Goal: Task Accomplishment & Management: Manage account settings

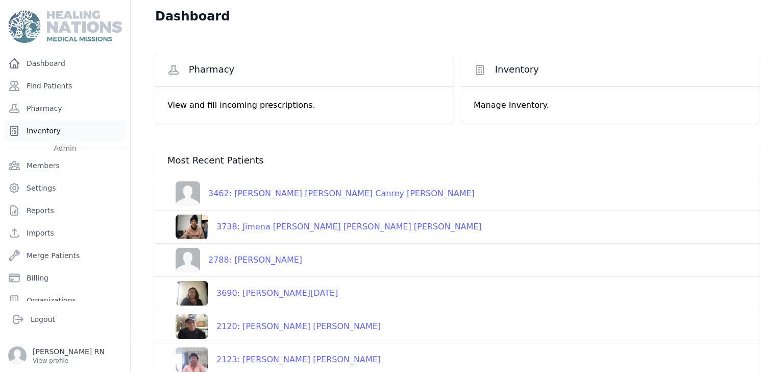
click at [30, 133] on link "Inventory" at bounding box center [65, 130] width 122 height 20
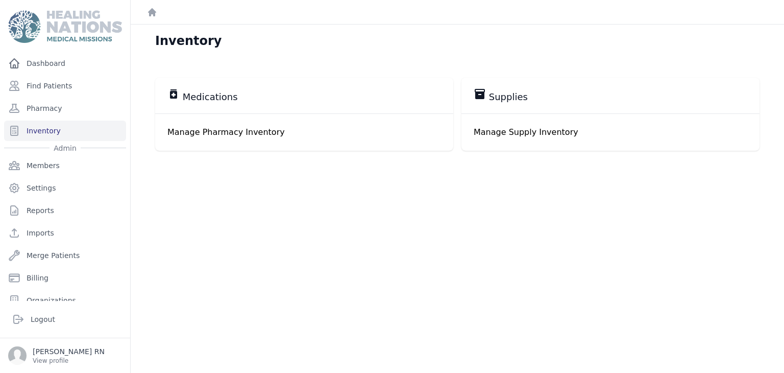
click at [237, 135] on p "Manage Pharmacy Inventory" at bounding box center [304, 132] width 274 height 12
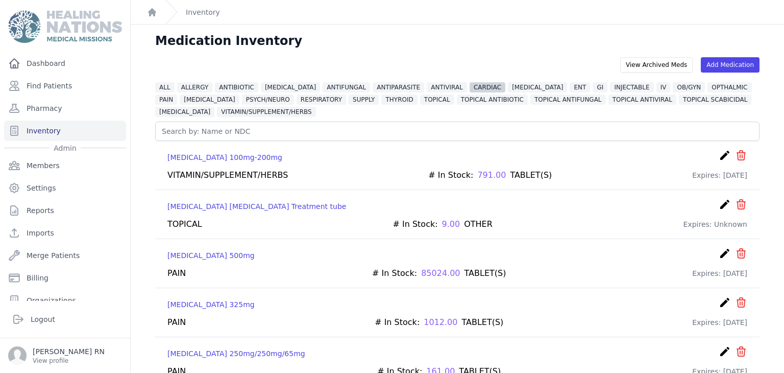
click at [472, 87] on span "CARDIAC" at bounding box center [488, 87] width 36 height 10
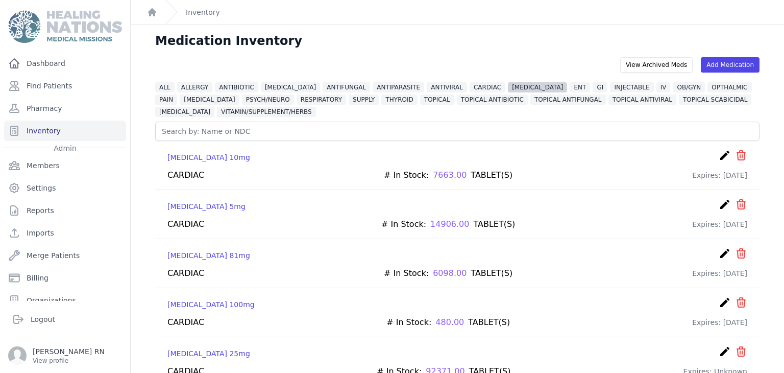
click at [510, 85] on span "DIABETES" at bounding box center [537, 87] width 59 height 10
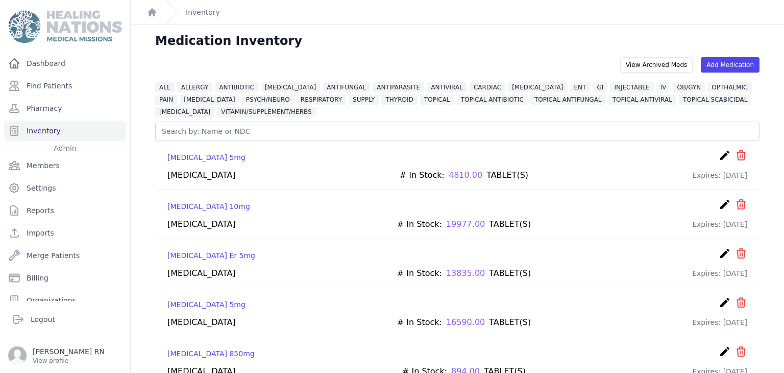
scroll to position [102, 0]
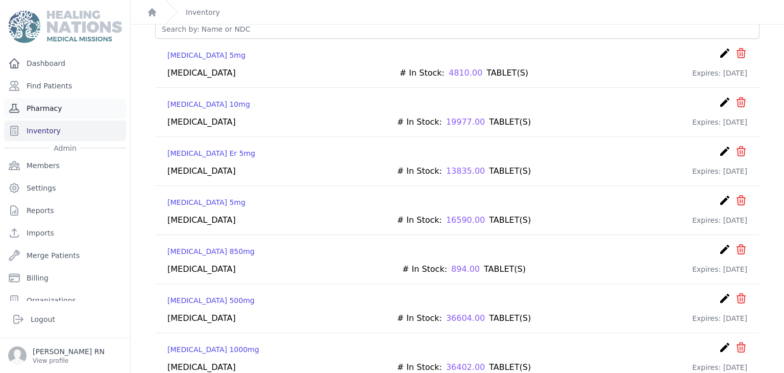
click at [78, 111] on link "Pharmacy" at bounding box center [65, 108] width 122 height 20
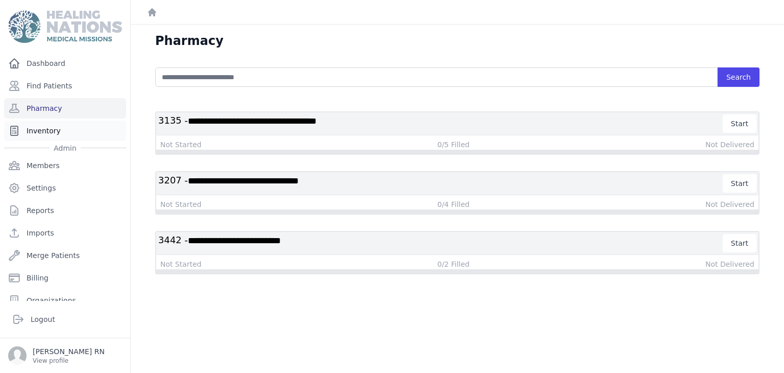
click at [43, 134] on link "Inventory" at bounding box center [65, 130] width 122 height 20
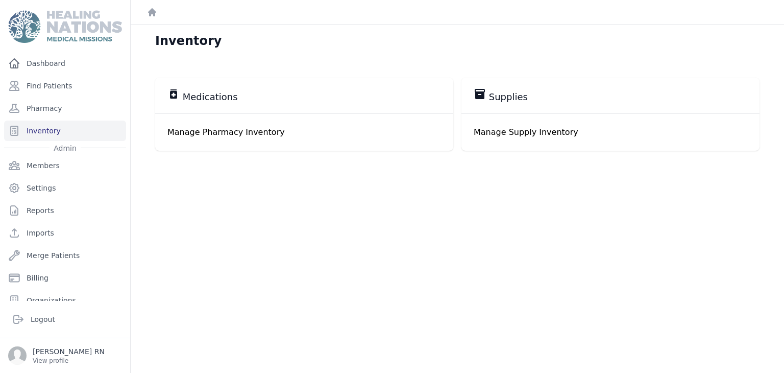
click at [182, 136] on p "Manage Pharmacy Inventory" at bounding box center [304, 132] width 274 height 12
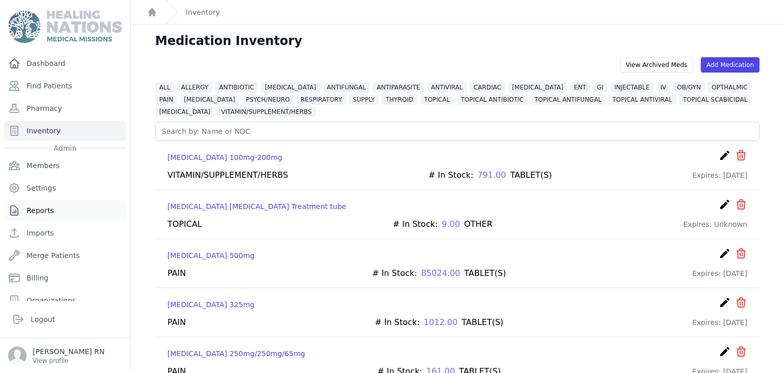
click at [43, 210] on link "Reports" at bounding box center [65, 210] width 122 height 20
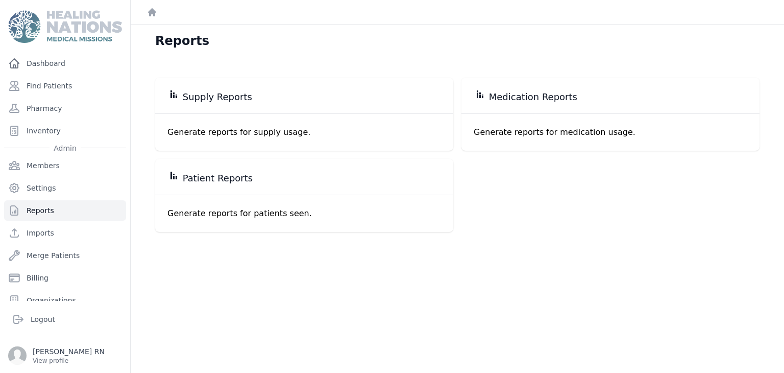
click at [520, 126] on p "Generate reports for medication usage." at bounding box center [611, 132] width 274 height 12
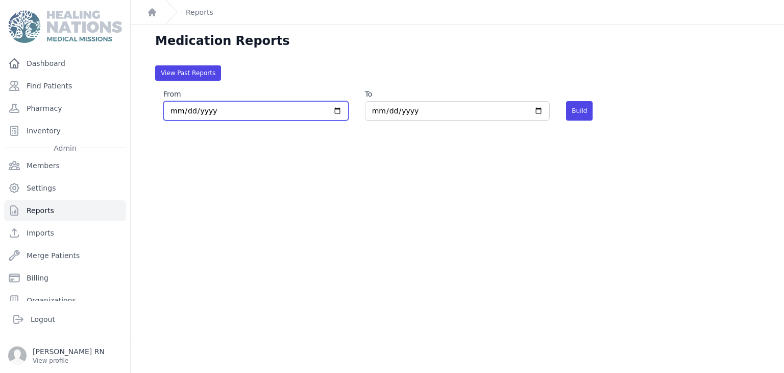
click at [339, 111] on input "2025-09-01" at bounding box center [255, 110] width 185 height 19
type input "2025-06-18"
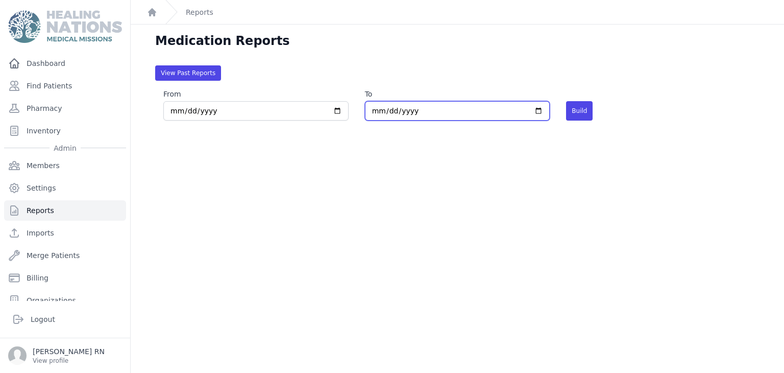
click at [411, 113] on input "2025-09-30" at bounding box center [457, 110] width 185 height 19
click at [531, 112] on input "2025-09-30" at bounding box center [457, 110] width 185 height 19
type input "2025-09-15"
click at [574, 115] on button "Build" at bounding box center [579, 110] width 27 height 19
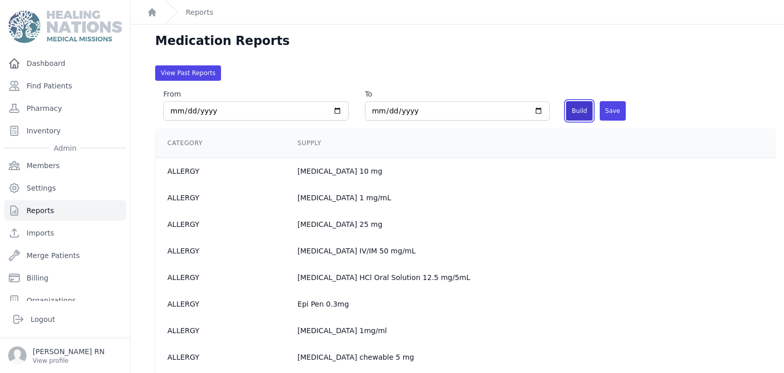
click at [575, 111] on button "Build" at bounding box center [579, 110] width 27 height 19
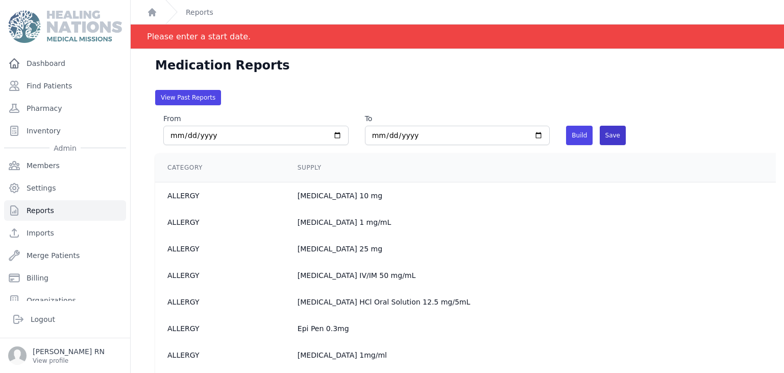
click at [607, 136] on span "Save" at bounding box center [613, 135] width 26 height 19
type input "2025-09-01"
type input "2025-09-30"
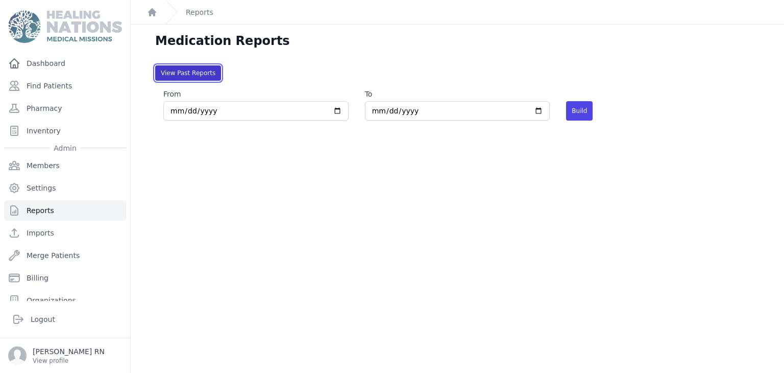
click at [191, 78] on button "View Past Reports" at bounding box center [188, 72] width 66 height 15
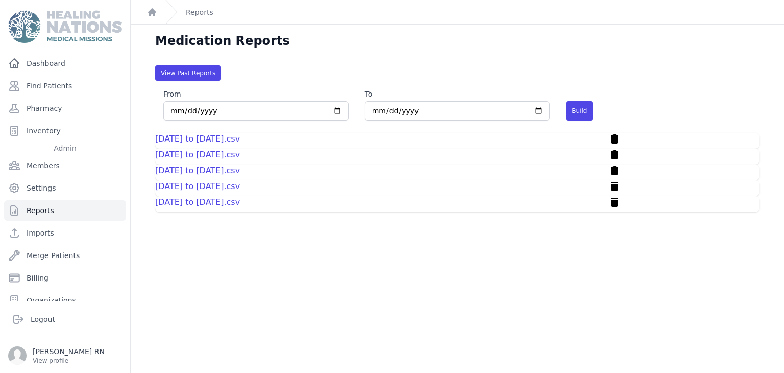
click at [176, 201] on link "2025-06-19 to 2025-06-24.csv" at bounding box center [197, 202] width 85 height 10
click at [203, 109] on input "2025-09-01" at bounding box center [255, 110] width 185 height 19
click at [335, 111] on input "2025-09-01" at bounding box center [255, 110] width 185 height 19
type input "2025-06-18"
click at [578, 113] on button "Build" at bounding box center [579, 110] width 27 height 19
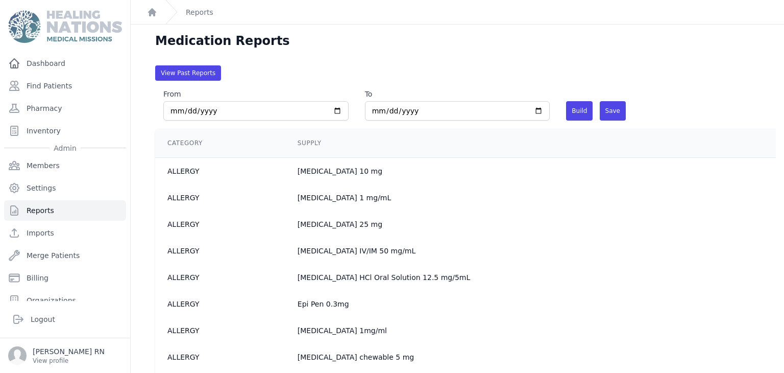
click at [357, 172] on td "[MEDICAL_DATA] 10 mg" at bounding box center [568, 171] width 566 height 27
click at [611, 110] on span "Save" at bounding box center [613, 110] width 26 height 19
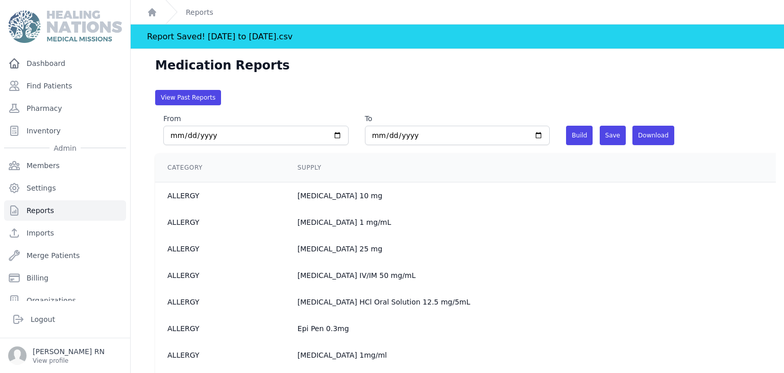
click at [292, 37] on div "Report Saved! 2025-06-18 to 2025-09-30.csv" at bounding box center [219, 37] width 145 height 24
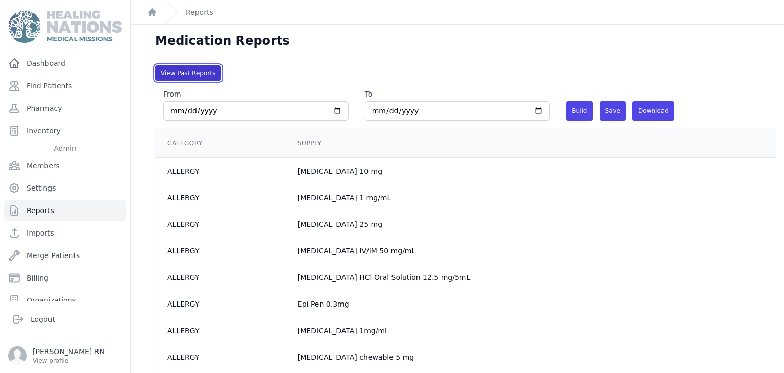
click at [186, 77] on button "View Past Reports" at bounding box center [188, 72] width 66 height 15
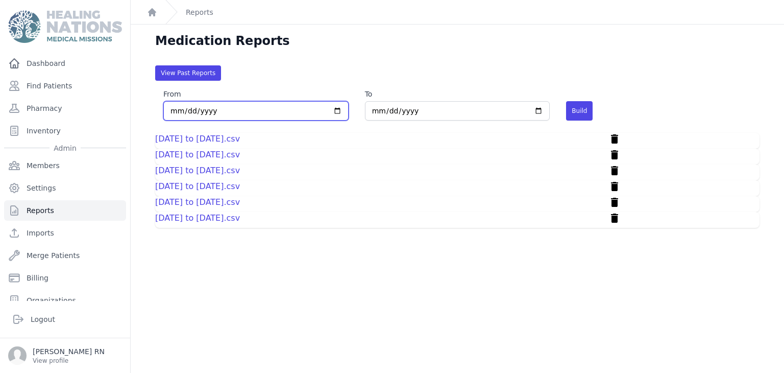
click at [267, 111] on input "From" at bounding box center [255, 110] width 185 height 19
click at [332, 109] on input "From" at bounding box center [255, 110] width 185 height 19
type input "2025-06-18"
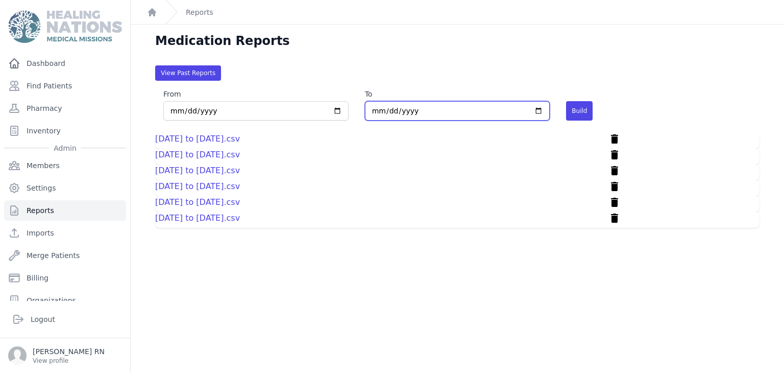
click at [415, 113] on input "To" at bounding box center [457, 110] width 185 height 19
click at [533, 108] on input "To" at bounding box center [457, 110] width 185 height 19
type input "2025-09-15"
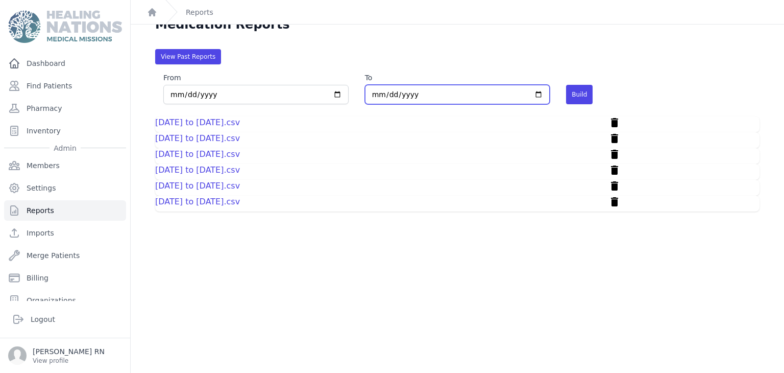
scroll to position [25, 0]
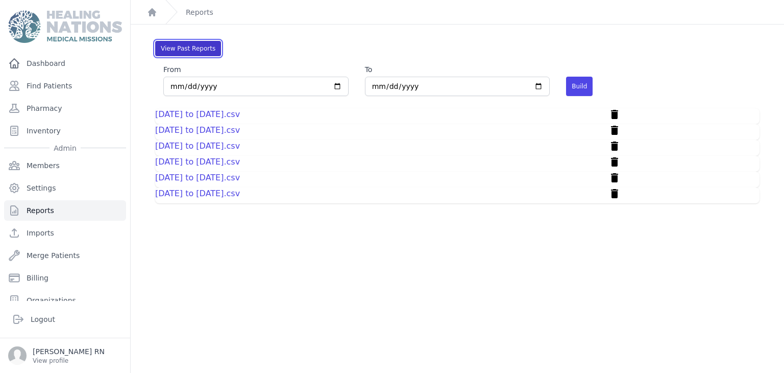
click at [191, 50] on button "View Past Reports" at bounding box center [188, 48] width 66 height 15
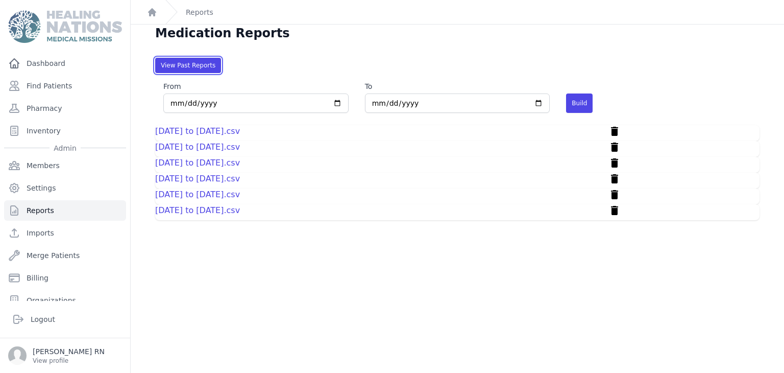
scroll to position [0, 0]
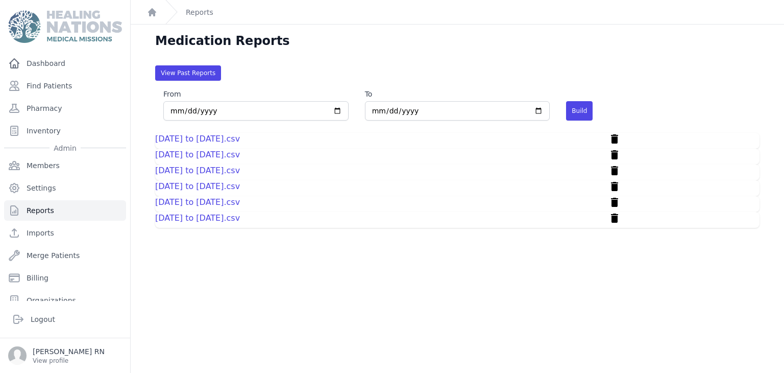
click at [434, 27] on div "Medication Reports View Past Reports From 2025-06-18 To 2025-09-15 Build 2025-0…" at bounding box center [457, 211] width 653 height 373
click at [228, 200] on link "2025-06-18 to 2025-09-30.csv" at bounding box center [197, 202] width 85 height 10
click at [55, 131] on link "Inventory" at bounding box center [65, 130] width 122 height 20
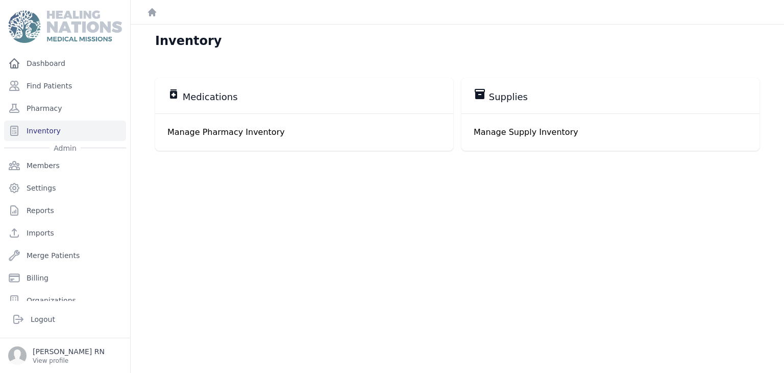
click at [228, 128] on p "Manage Pharmacy Inventory" at bounding box center [304, 132] width 274 height 12
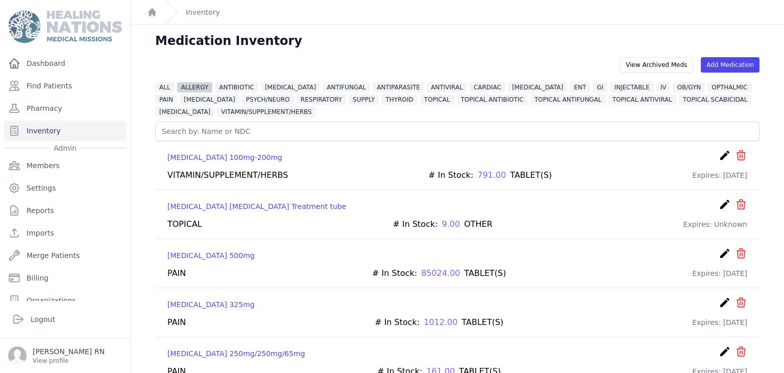
click at [199, 84] on span "ALLERGY" at bounding box center [195, 87] width 36 height 10
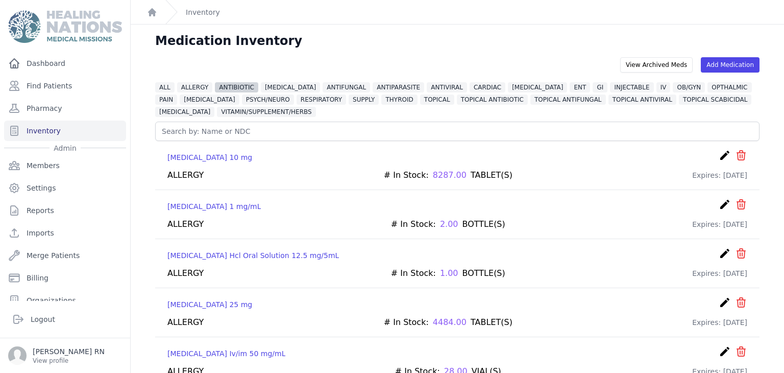
click at [229, 86] on span "ANTIBIOTIC" at bounding box center [236, 87] width 43 height 10
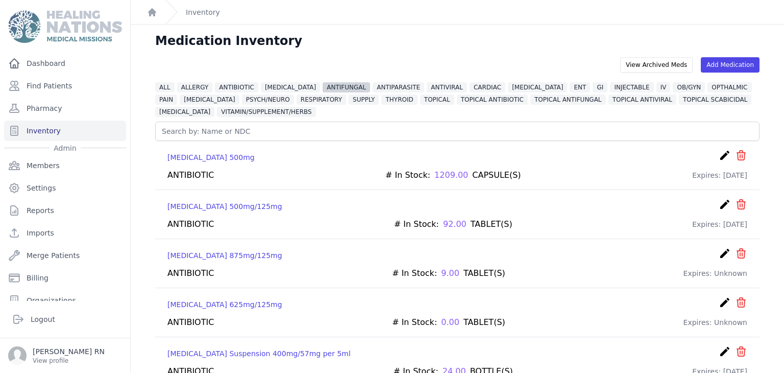
click at [331, 91] on span "ANTIFUNGAL" at bounding box center [346, 87] width 47 height 10
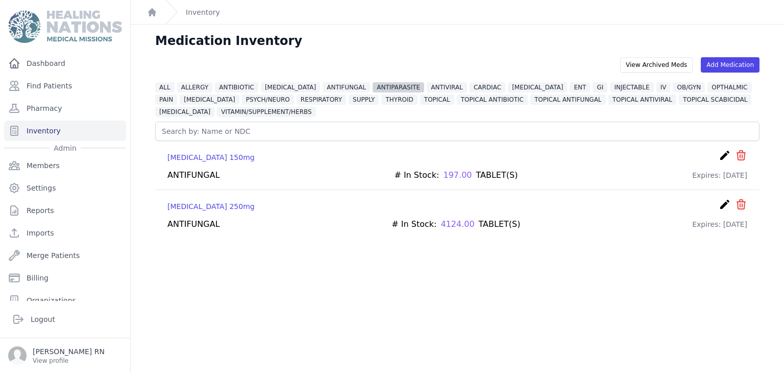
click at [380, 91] on span "ANTIPARASITE" at bounding box center [399, 87] width 52 height 10
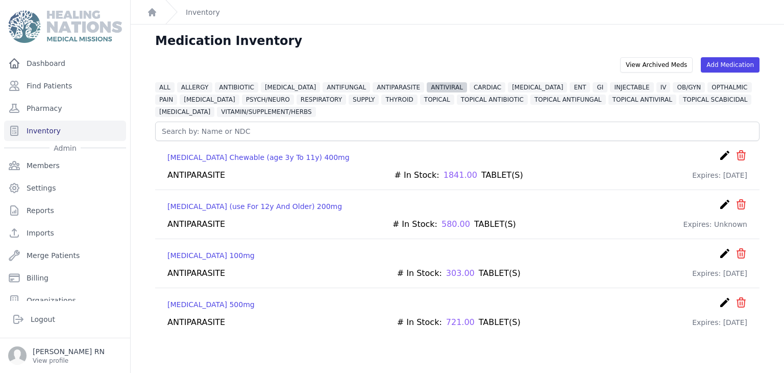
click at [434, 86] on span "ANTIVIRAL" at bounding box center [447, 87] width 40 height 10
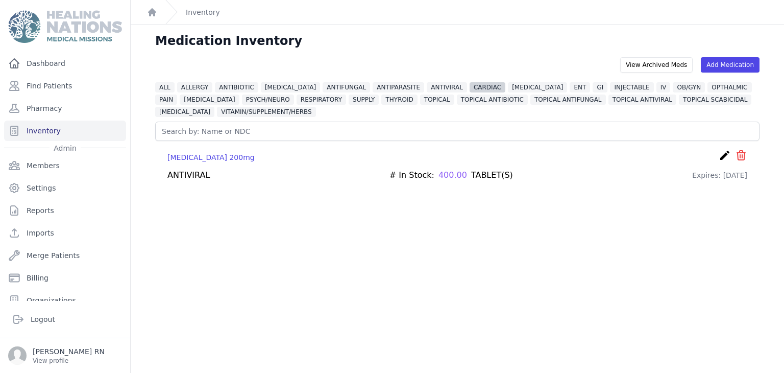
click at [474, 85] on span "CARDIAC" at bounding box center [488, 87] width 36 height 10
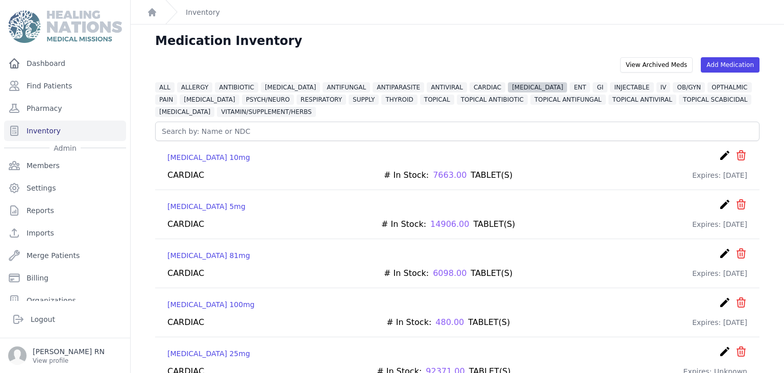
click at [514, 84] on span "[MEDICAL_DATA]" at bounding box center [537, 87] width 59 height 10
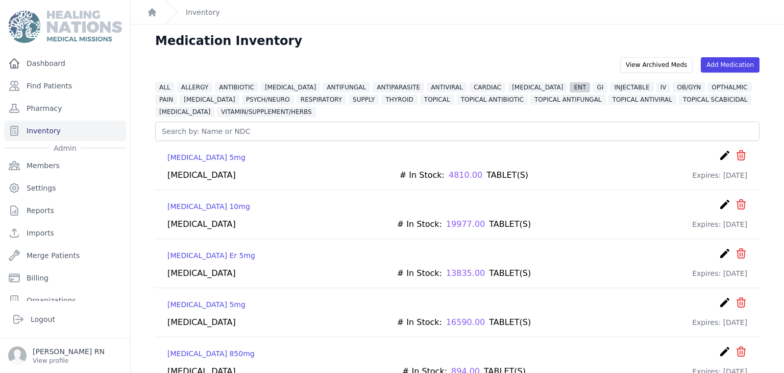
click at [570, 89] on span "ENT" at bounding box center [580, 87] width 20 height 10
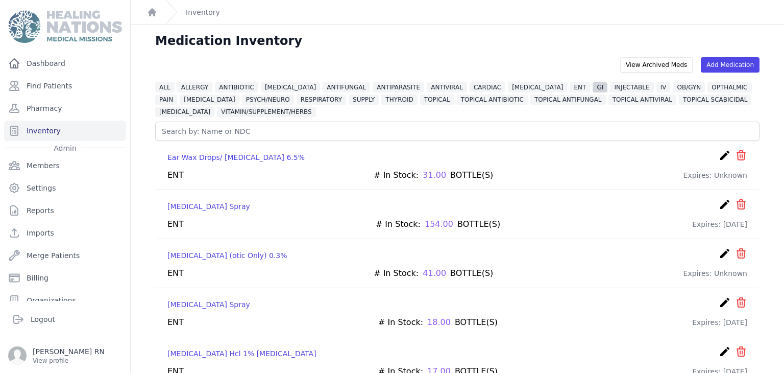
click at [593, 86] on span "GI" at bounding box center [600, 87] width 15 height 10
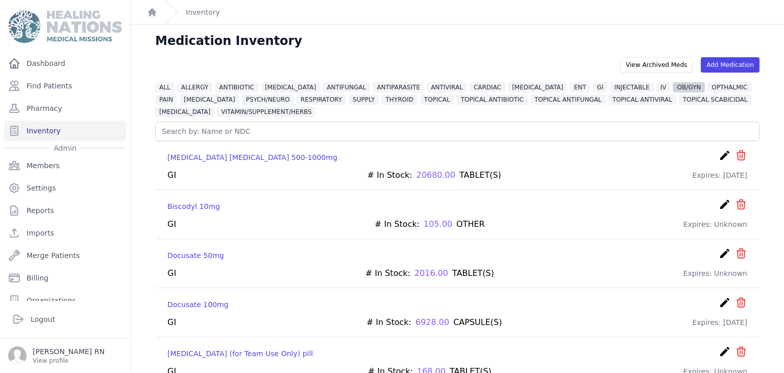
click at [673, 90] on span "OB/GYN" at bounding box center [689, 87] width 32 height 10
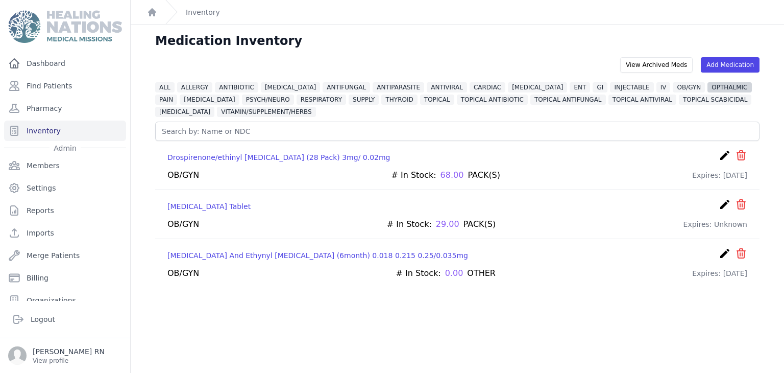
click at [707, 87] on span "OPTHALMIC" at bounding box center [729, 87] width 44 height 10
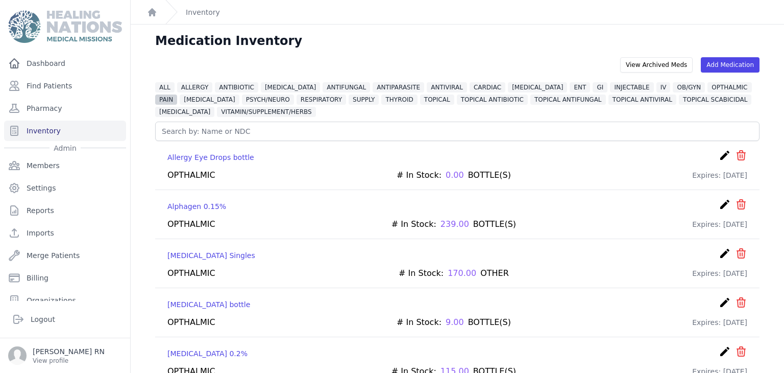
click at [177, 94] on span "PAIN" at bounding box center [166, 99] width 22 height 10
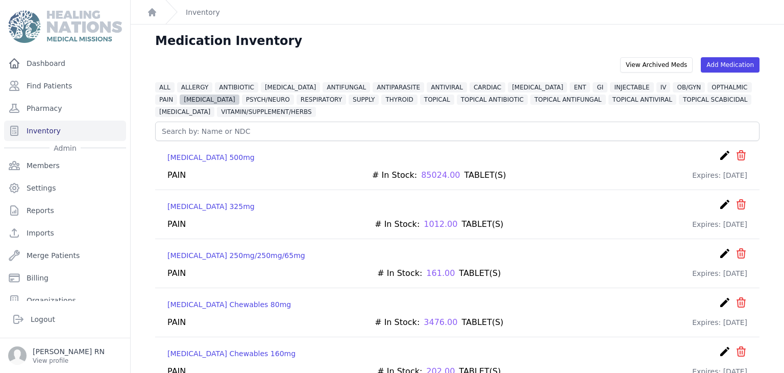
click at [180, 99] on span "[MEDICAL_DATA]" at bounding box center [209, 99] width 59 height 10
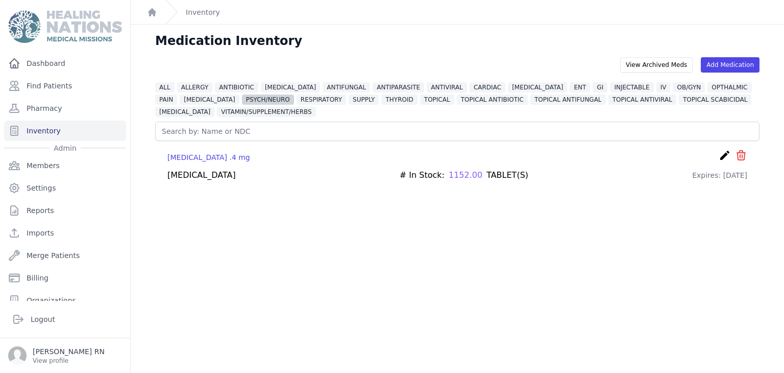
click at [242, 100] on span "PSYCH/NEURO" at bounding box center [268, 99] width 52 height 10
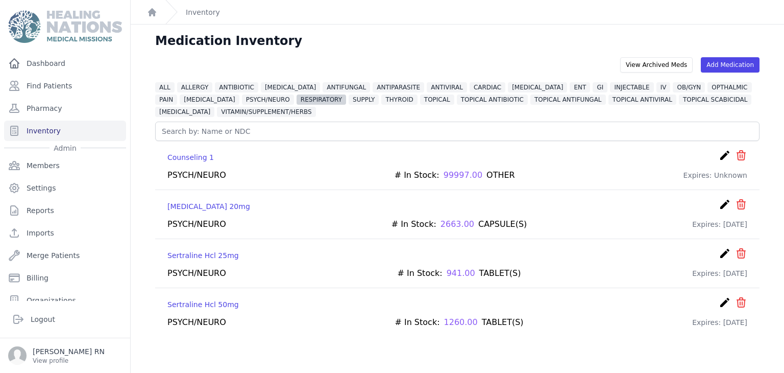
click at [297, 100] on span "RESPIRATORY" at bounding box center [322, 99] width 50 height 10
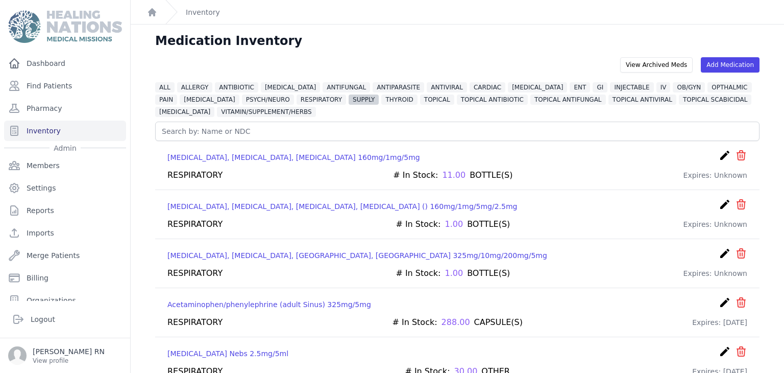
click at [349, 98] on span "SUPPLY" at bounding box center [364, 99] width 30 height 10
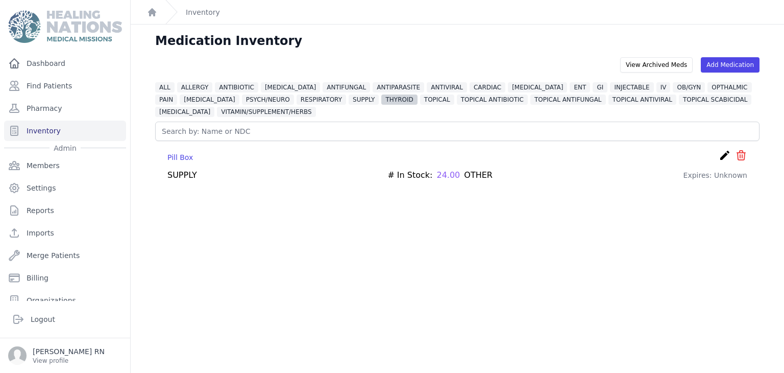
click at [381, 99] on span "THYROID" at bounding box center [399, 99] width 36 height 10
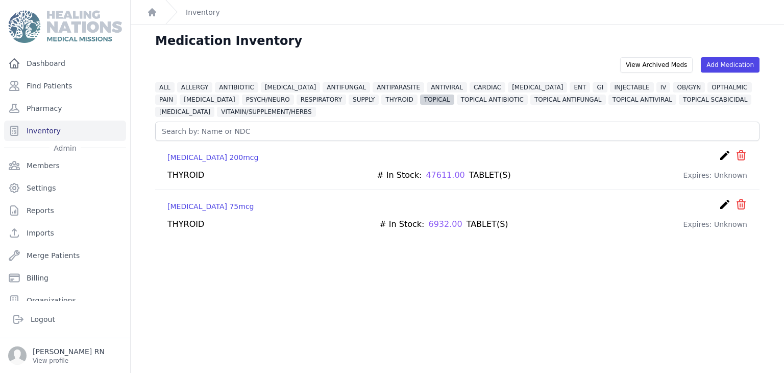
click at [420, 97] on span "TOPICAL" at bounding box center [437, 99] width 34 height 10
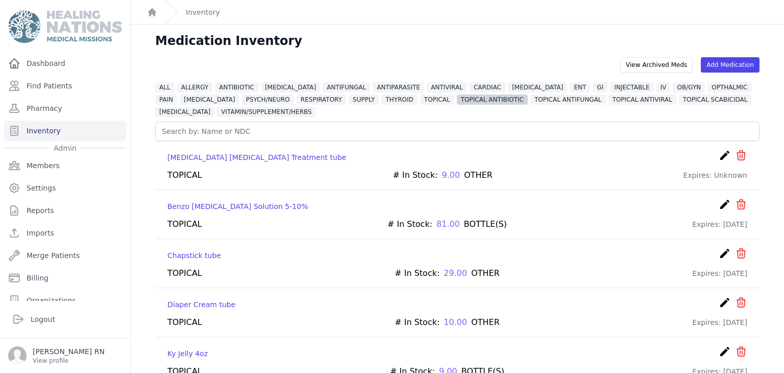
click at [457, 103] on span "TOPICAL ANTIBIOTIC" at bounding box center [492, 99] width 71 height 10
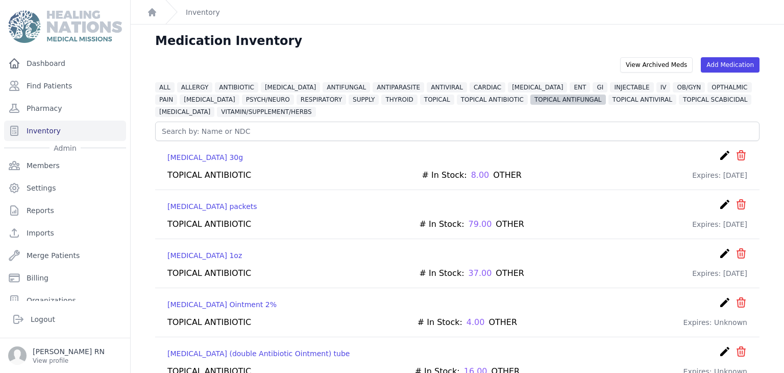
click at [530, 99] on span "TOPICAL ANTIFUNGAL" at bounding box center [568, 99] width 76 height 10
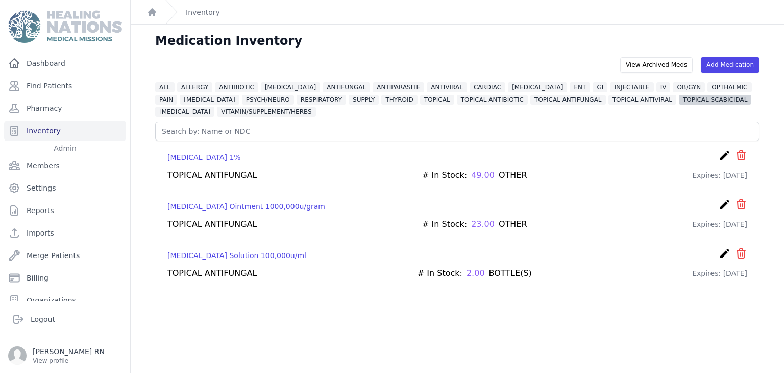
click at [679, 100] on span "TOPICAL SCABICIDAL" at bounding box center [715, 99] width 72 height 10
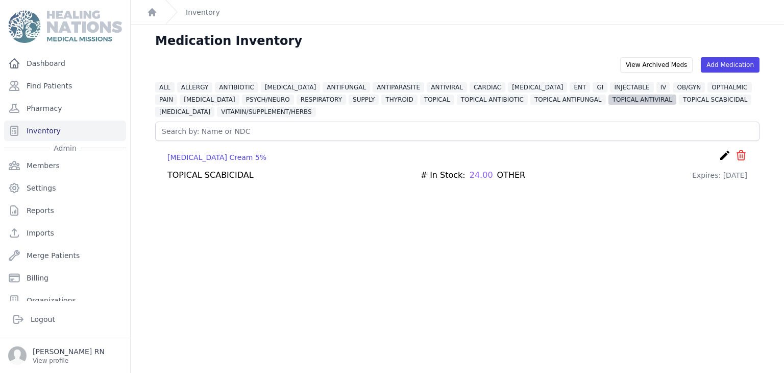
click at [608, 99] on span "TOPICAL ANTIVIRAL" at bounding box center [642, 99] width 68 height 10
click at [679, 99] on span "TOPICAL SCABICIDAL" at bounding box center [715, 99] width 72 height 10
click at [214, 107] on span "[MEDICAL_DATA]" at bounding box center [184, 112] width 59 height 10
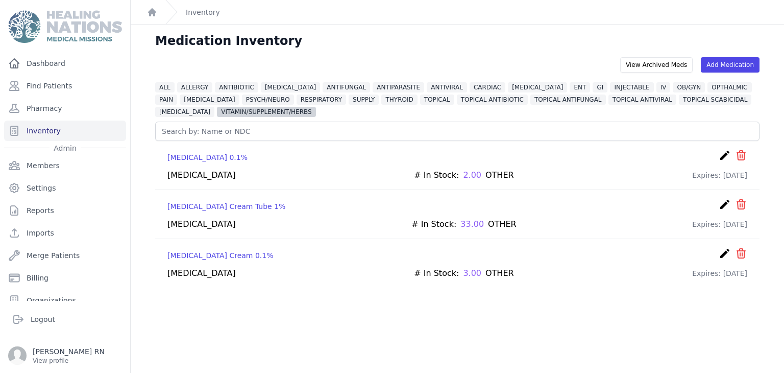
click at [230, 111] on span "VITAMIN/SUPPLEMENT/HERBS" at bounding box center [266, 112] width 99 height 10
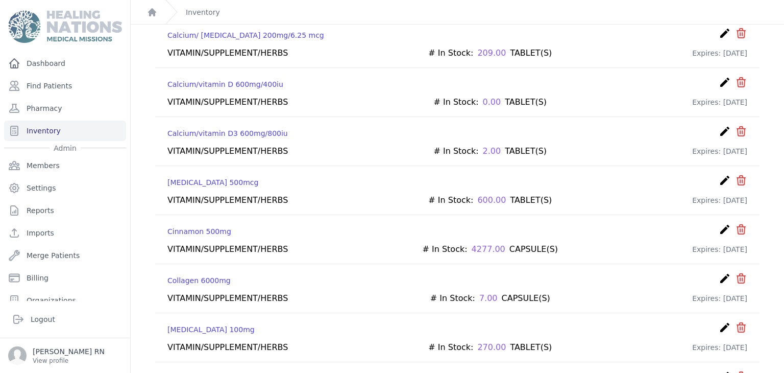
scroll to position [613, 0]
click at [234, 272] on div "Collagen 6000mg create ​ Delete Medication Collagen Are you sure? This action c…" at bounding box center [457, 280] width 580 height 16
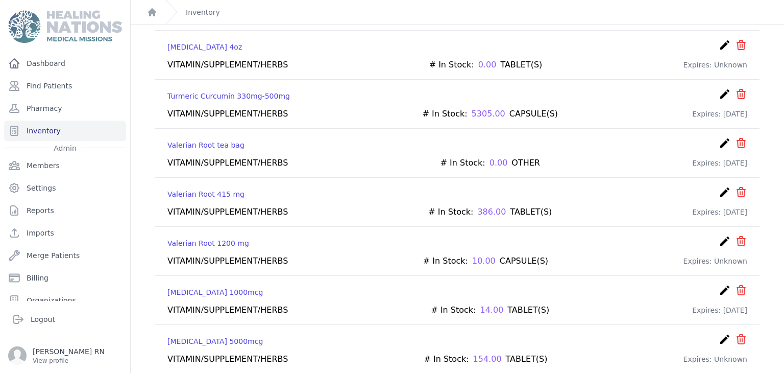
scroll to position [3216, 0]
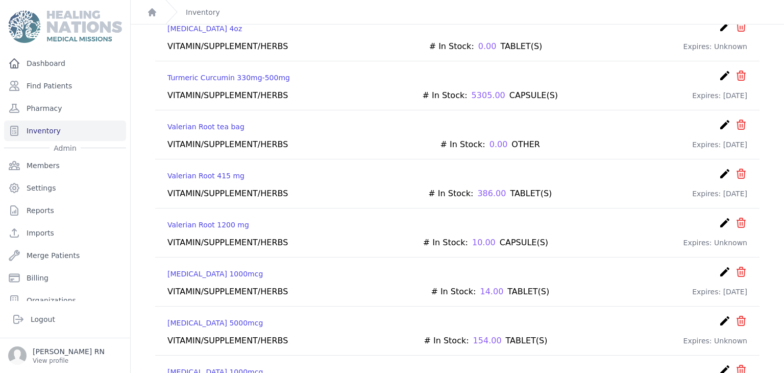
click at [739, 265] on icon "icon" at bounding box center [741, 271] width 12 height 12
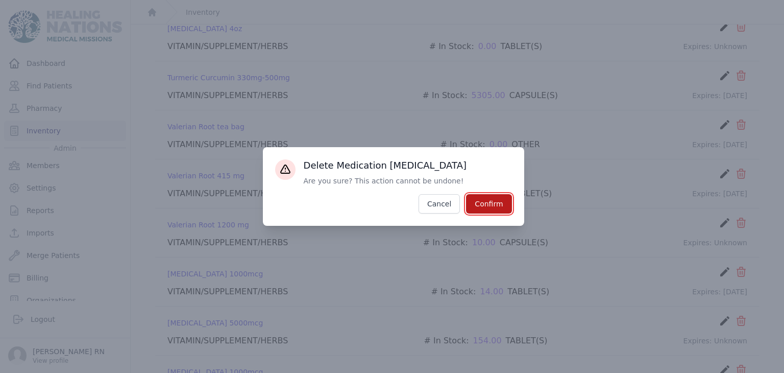
click at [490, 204] on button "Confirm" at bounding box center [488, 203] width 45 height 19
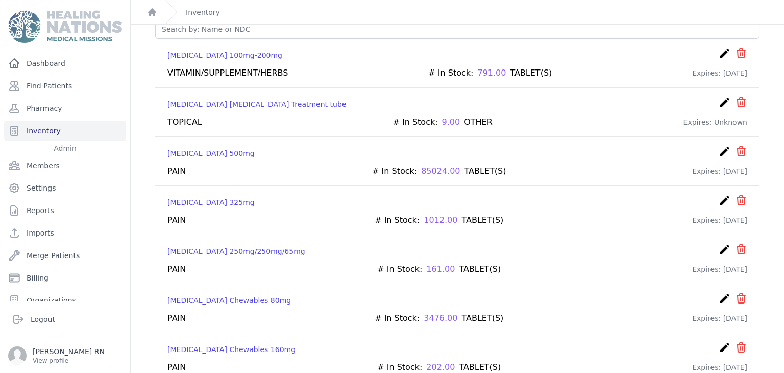
scroll to position [0, 0]
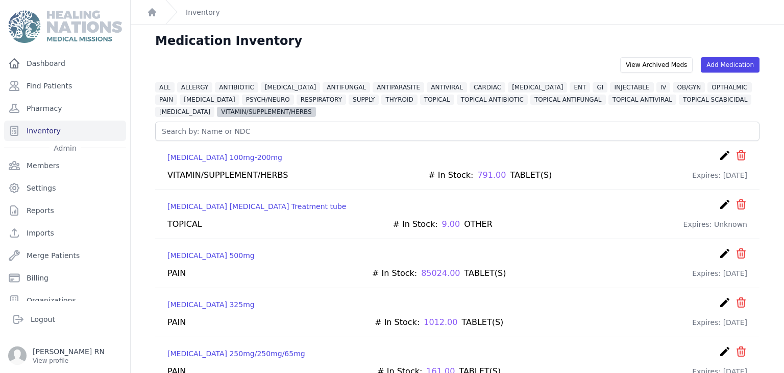
click at [217, 113] on span "VITAMIN/SUPPLEMENT/HERBS" at bounding box center [266, 112] width 99 height 10
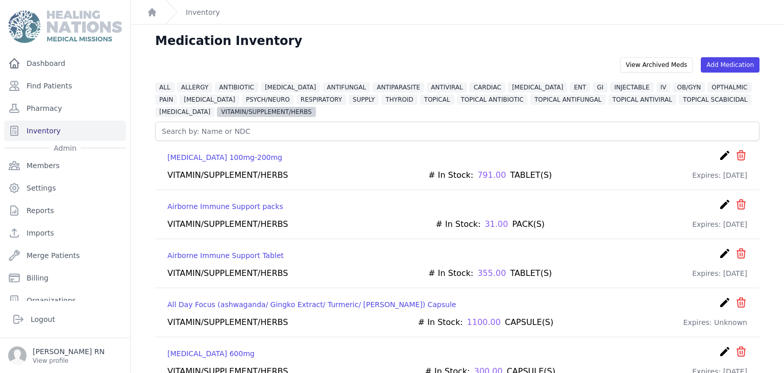
click at [217, 113] on span "VITAMIN/SUPPLEMENT/HERBS" at bounding box center [266, 112] width 99 height 10
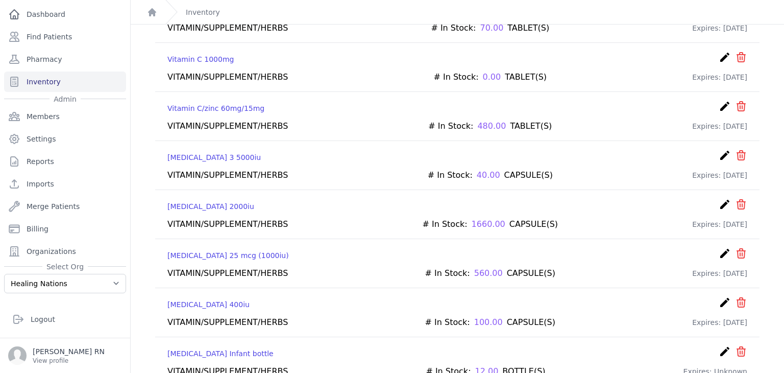
scroll to position [3726, 0]
